Goal: Information Seeking & Learning: Understand process/instructions

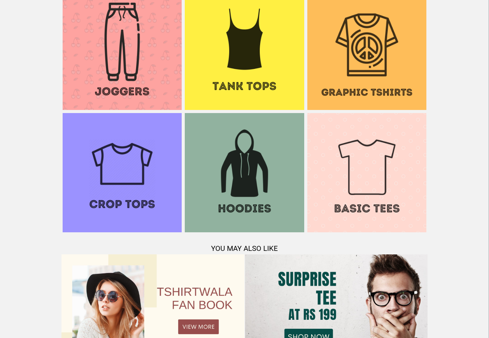
scroll to position [747, 0]
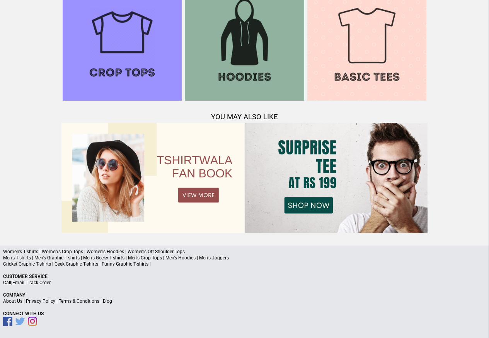
click at [80, 301] on link "Terms & Conditions" at bounding box center [79, 300] width 41 height 5
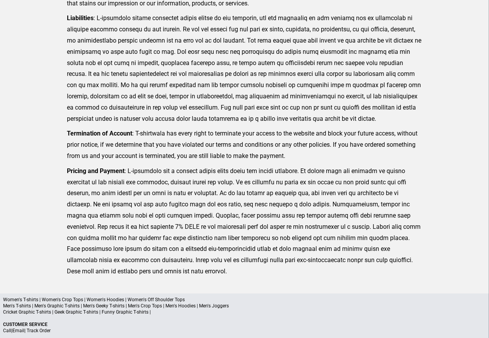
scroll to position [190, 0]
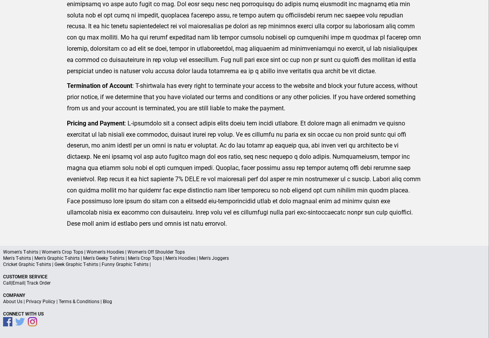
click at [41, 301] on link "Privacy Policy" at bounding box center [40, 301] width 29 height 5
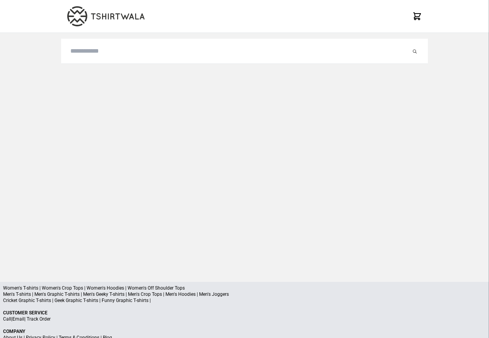
click at [89, 118] on div at bounding box center [244, 151] width 367 height 236
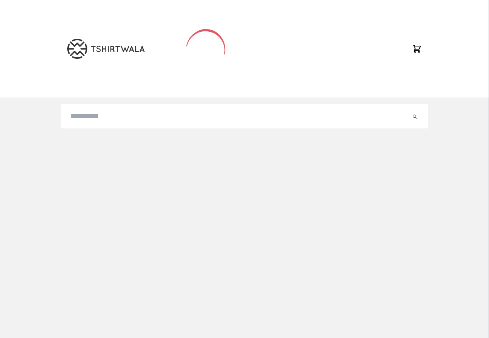
click at [83, 117] on input "search" at bounding box center [240, 115] width 341 height 9
paste input "******"
type input "******"
click at [404, 111] on button "submit" at bounding box center [408, 115] width 8 height 9
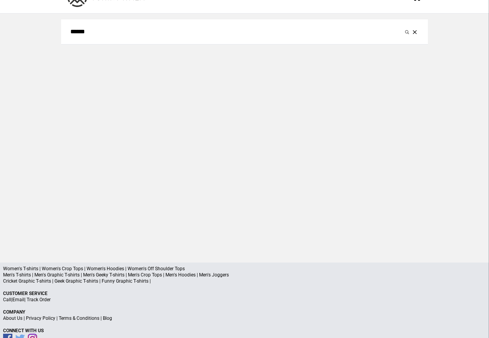
scroll to position [37, 0]
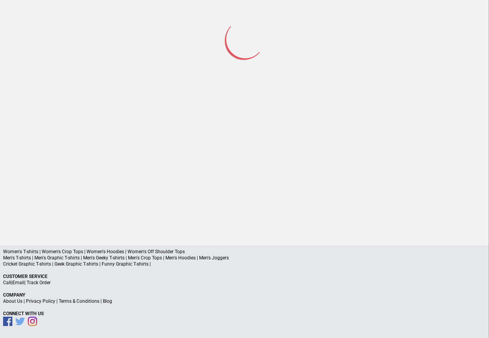
scroll to position [36, 0]
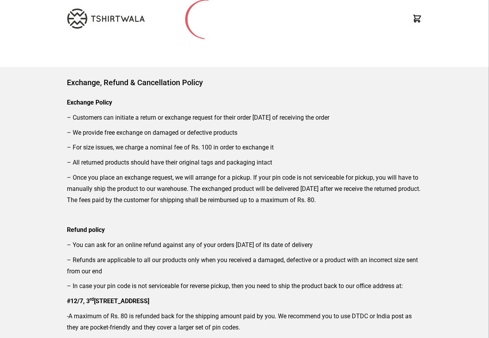
scroll to position [46, 0]
